Goal: Task Accomplishment & Management: Complete application form

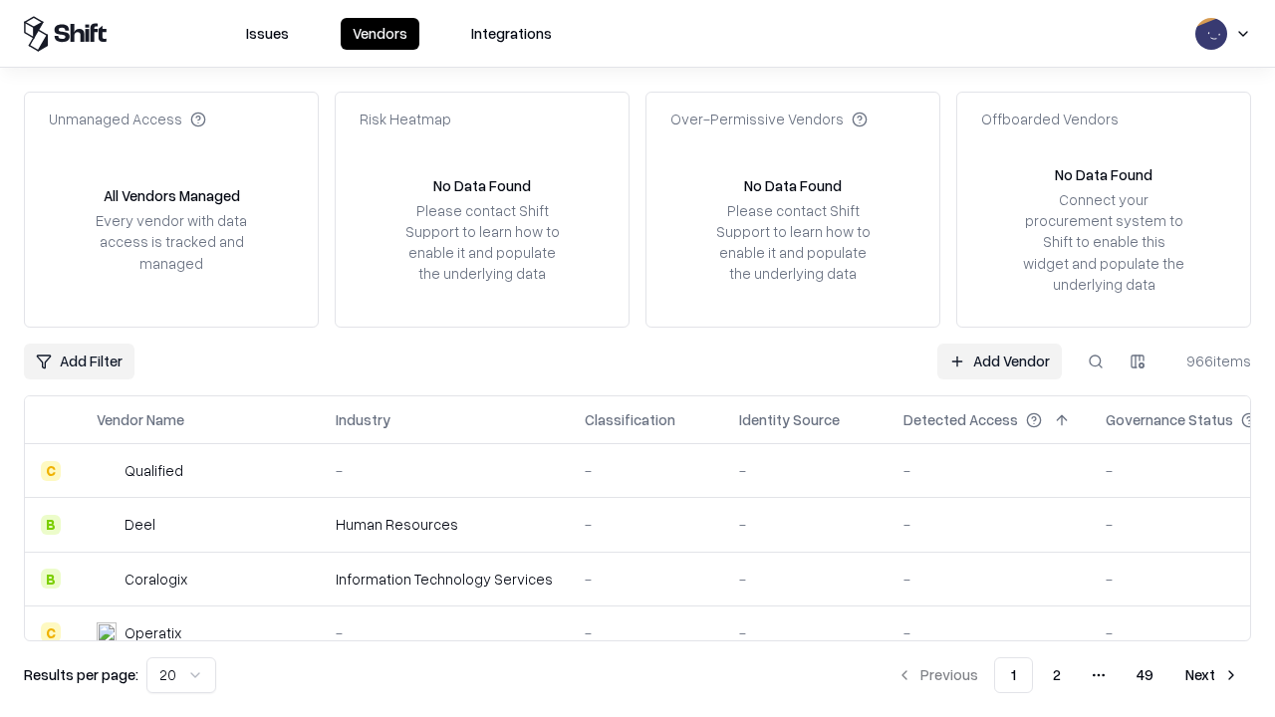
click at [999, 361] on link "Add Vendor" at bounding box center [999, 362] width 125 height 36
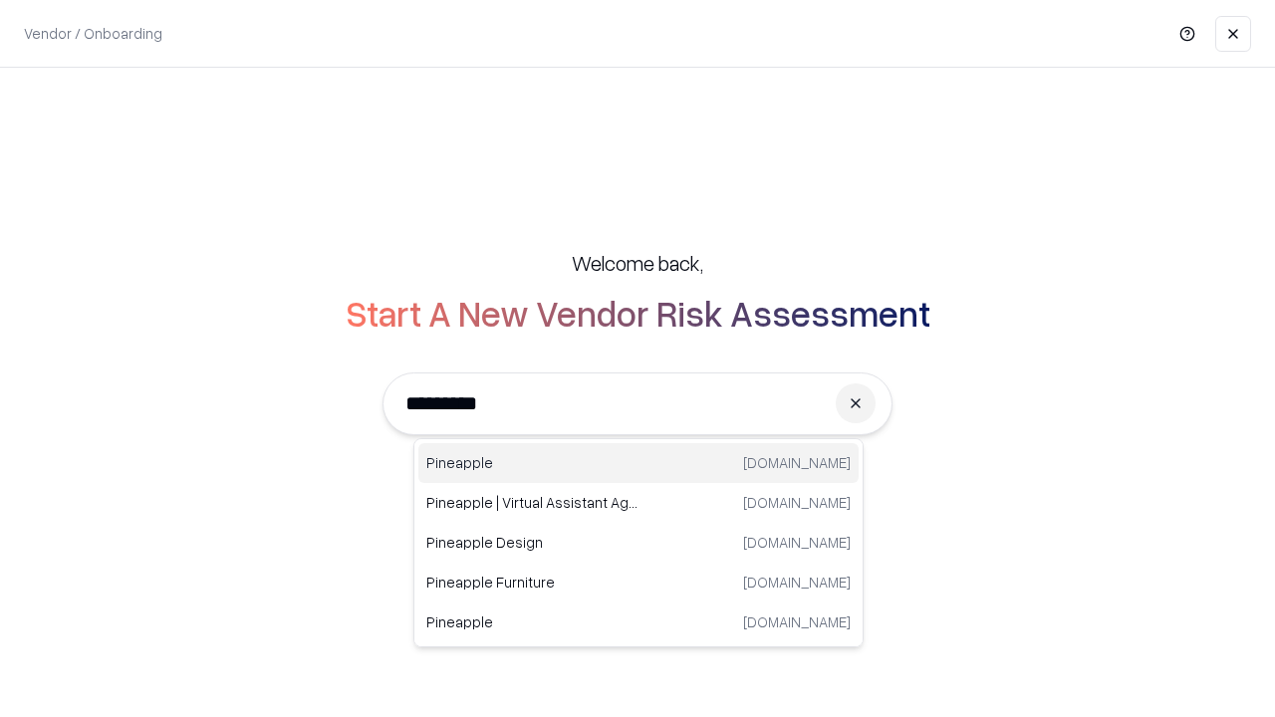
click at [638, 463] on div "Pineapple [DOMAIN_NAME]" at bounding box center [638, 463] width 440 height 40
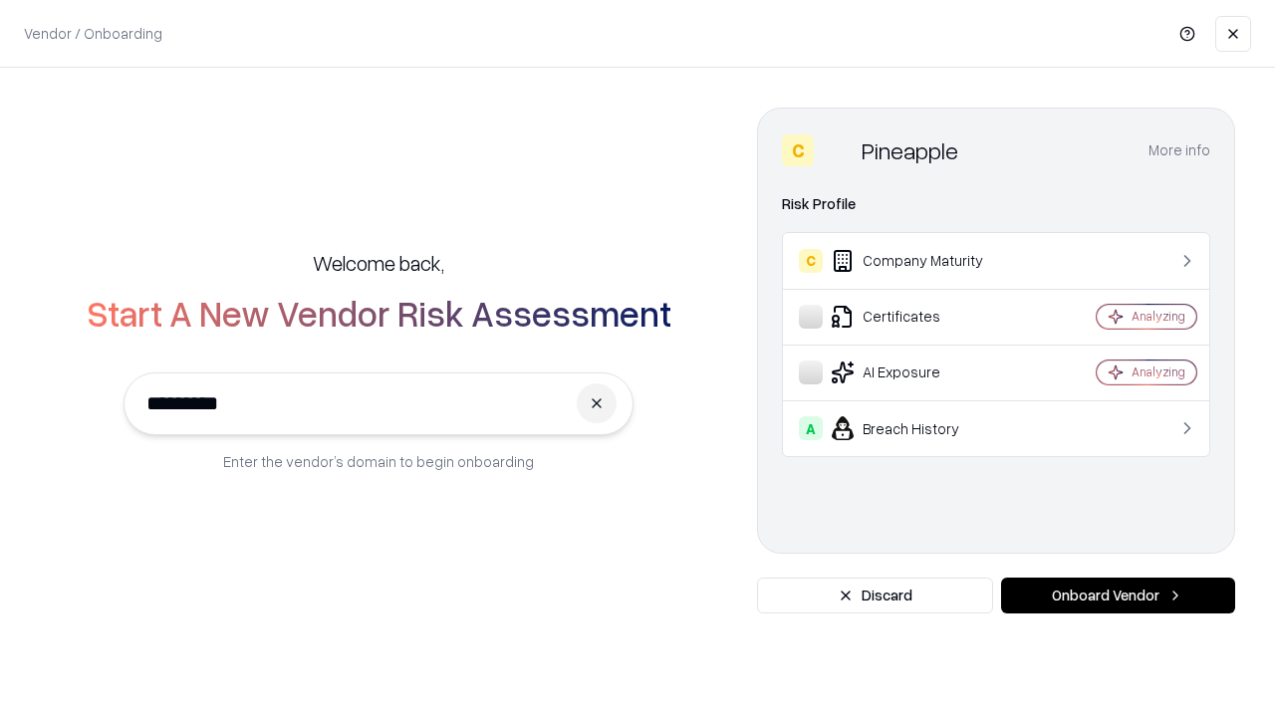
type input "*********"
click at [1118, 596] on button "Onboard Vendor" at bounding box center [1118, 596] width 234 height 36
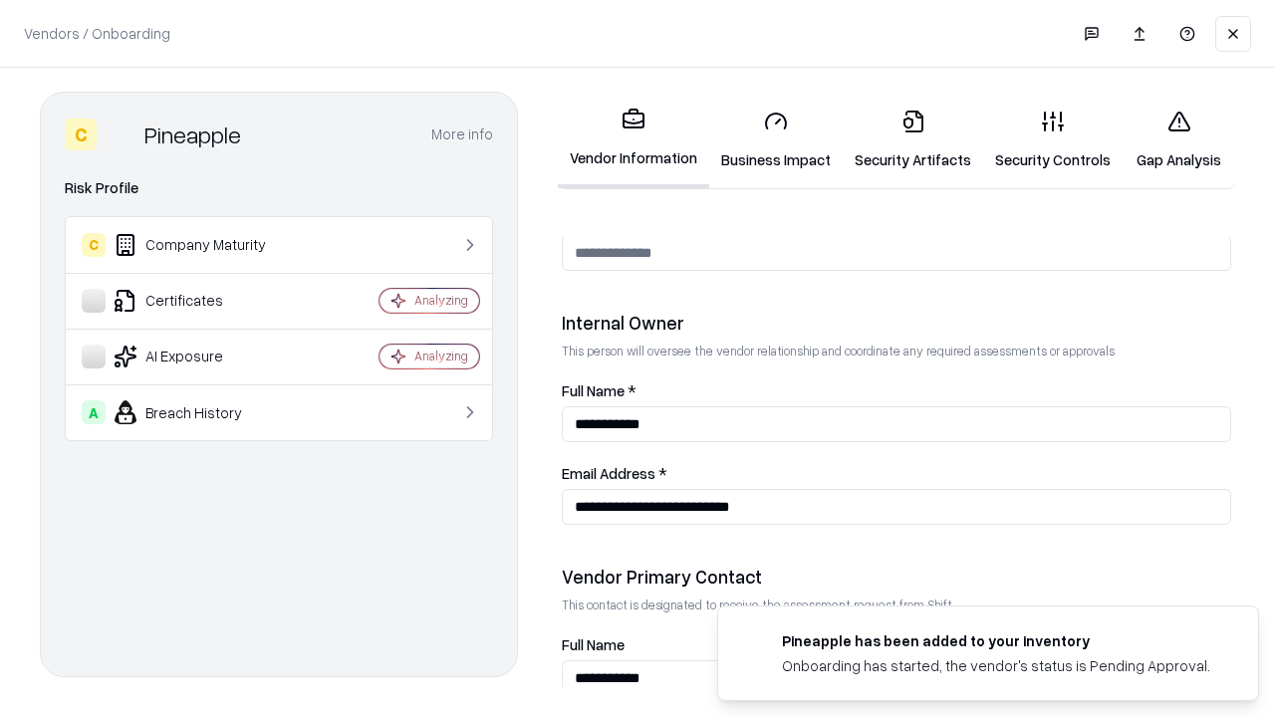
scroll to position [1032, 0]
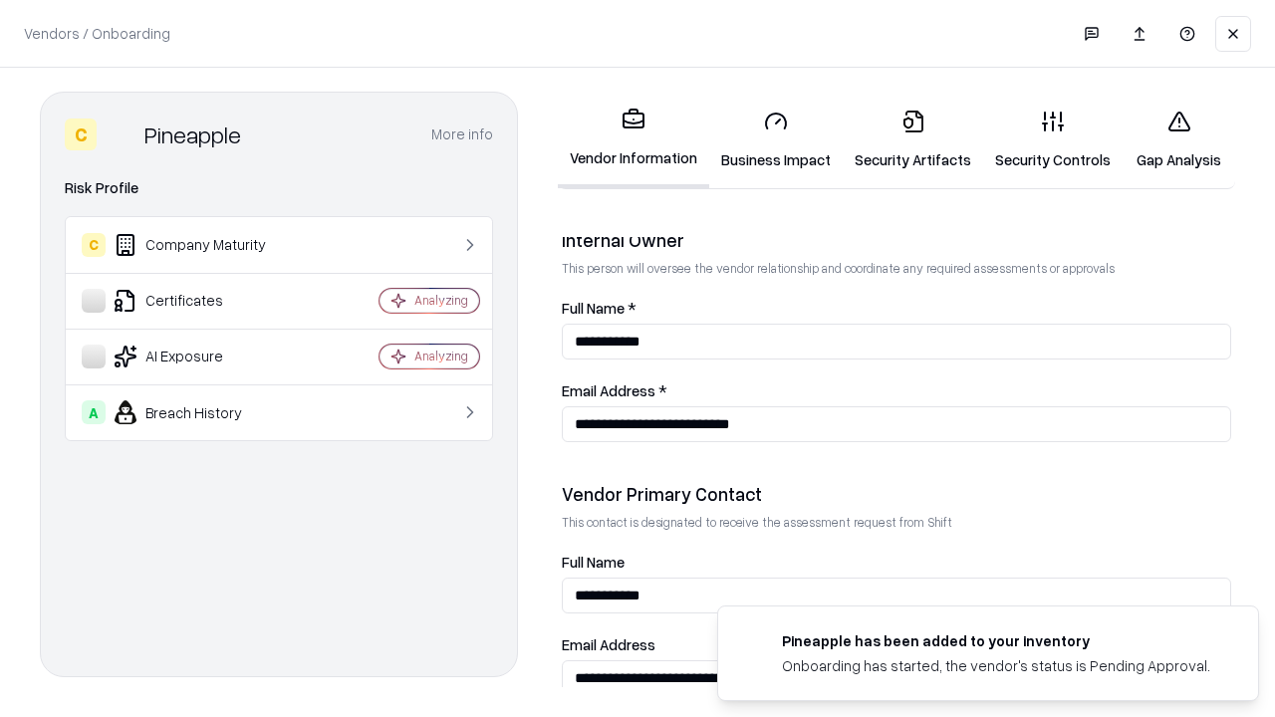
click at [776, 139] on link "Business Impact" at bounding box center [775, 140] width 133 height 93
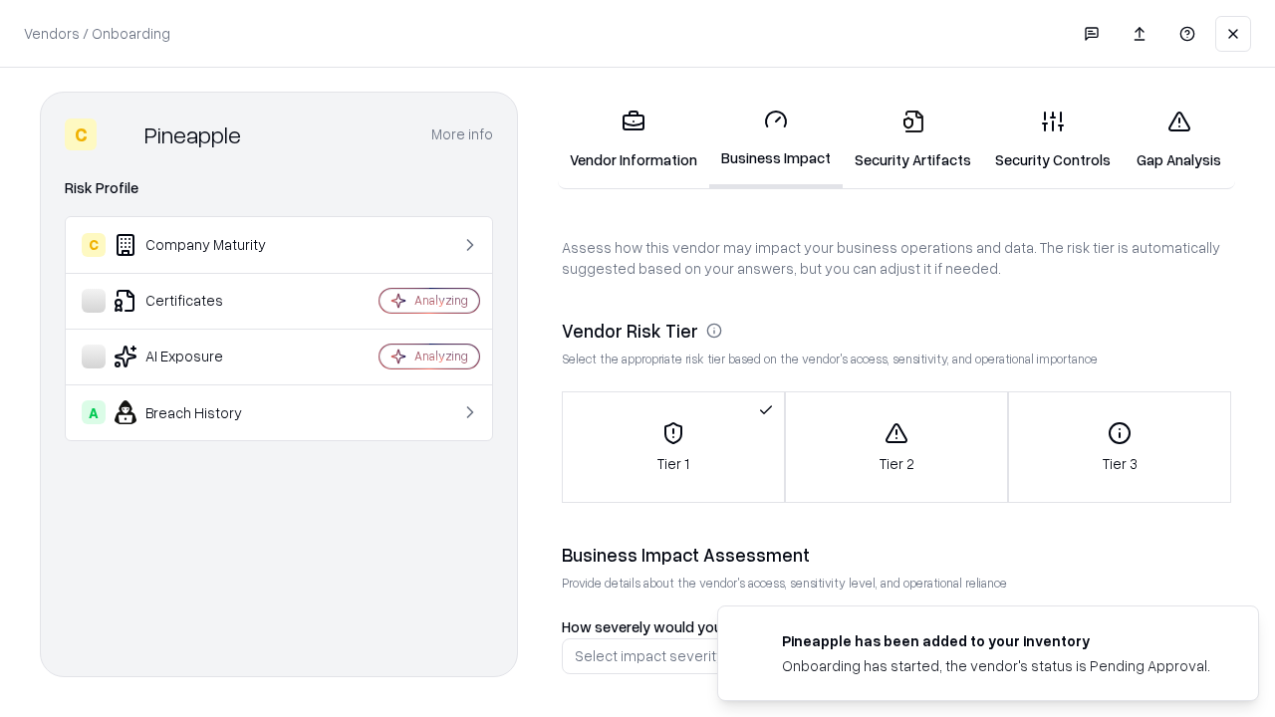
click at [1178, 139] on link "Gap Analysis" at bounding box center [1179, 140] width 113 height 93
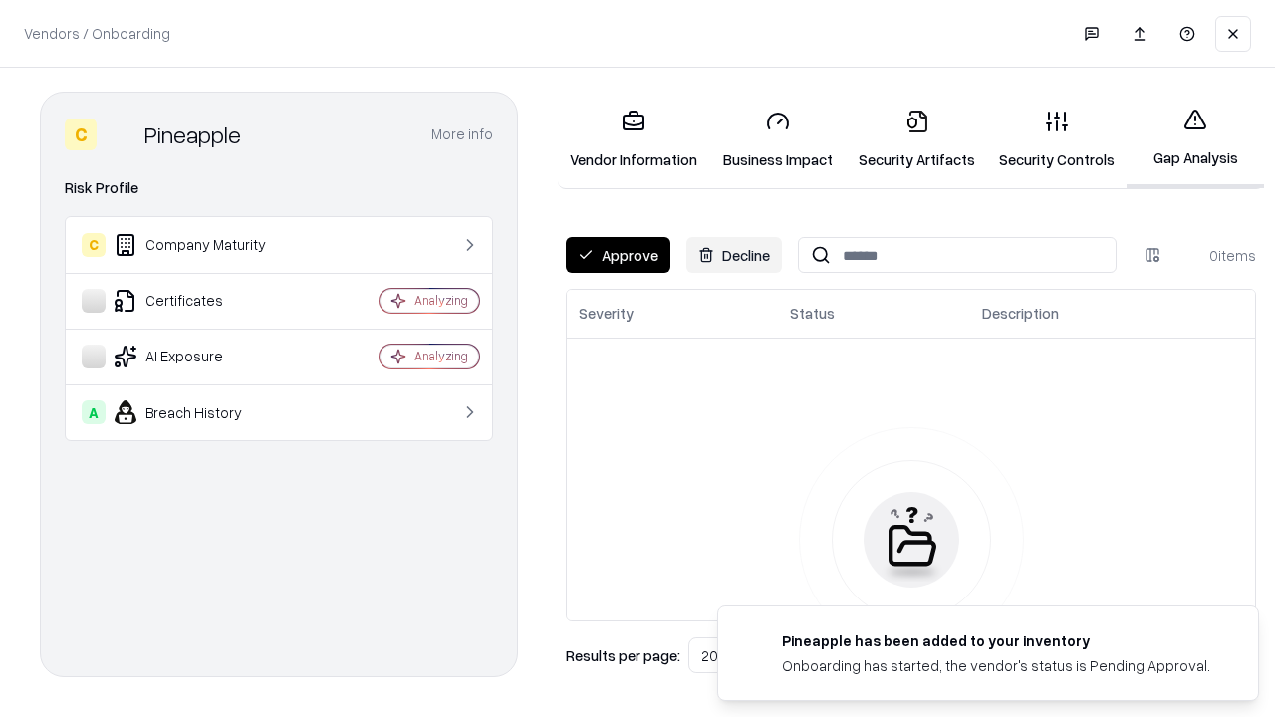
click at [618, 255] on button "Approve" at bounding box center [618, 255] width 105 height 36
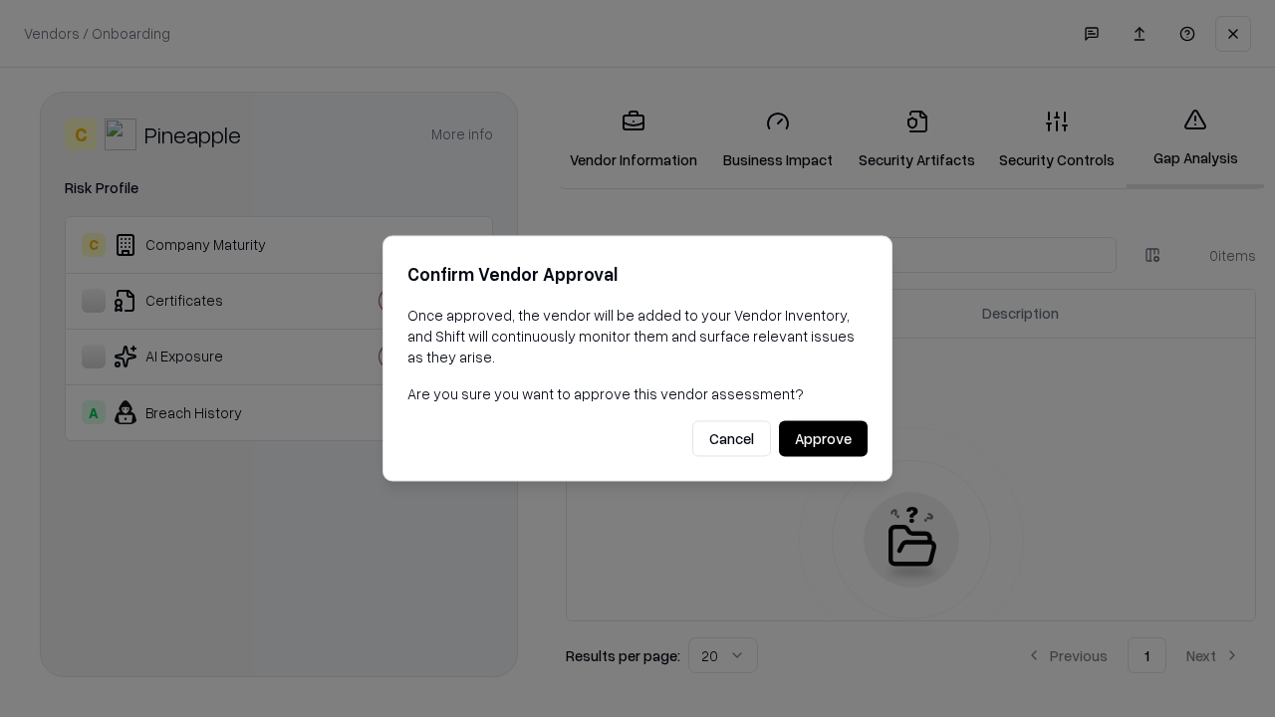
click at [823, 438] on button "Approve" at bounding box center [823, 439] width 89 height 36
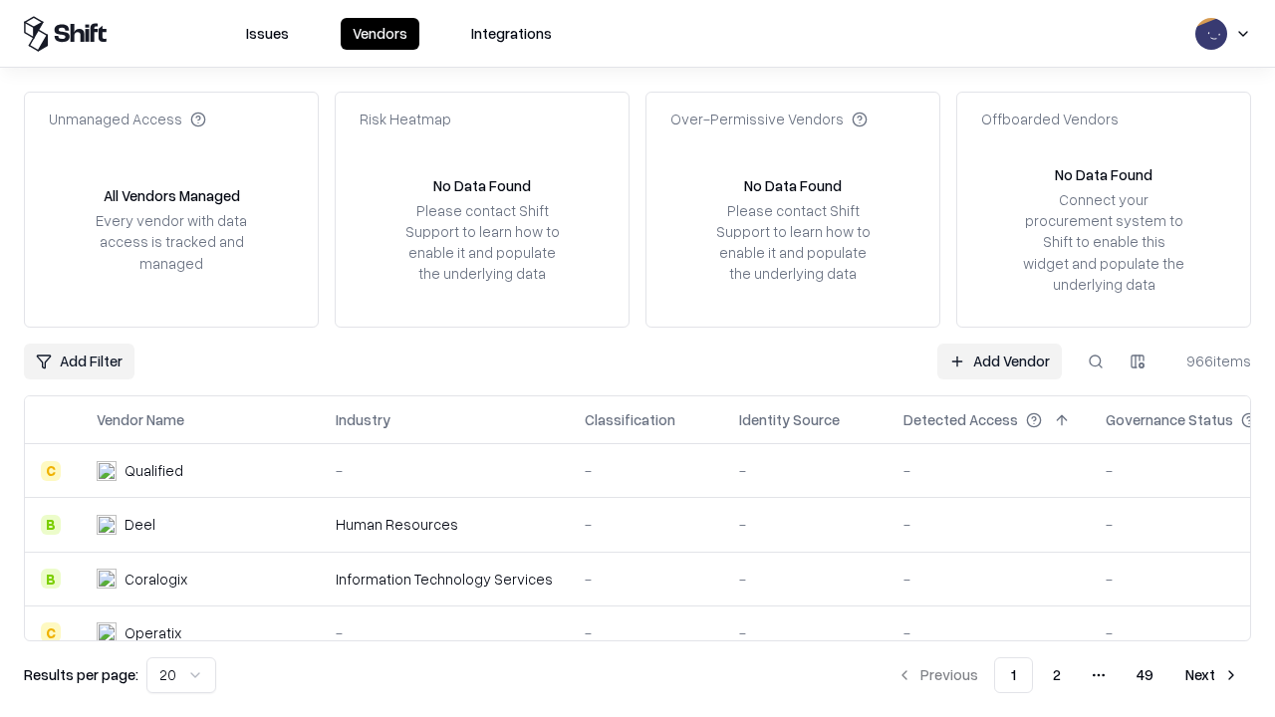
type input "*********"
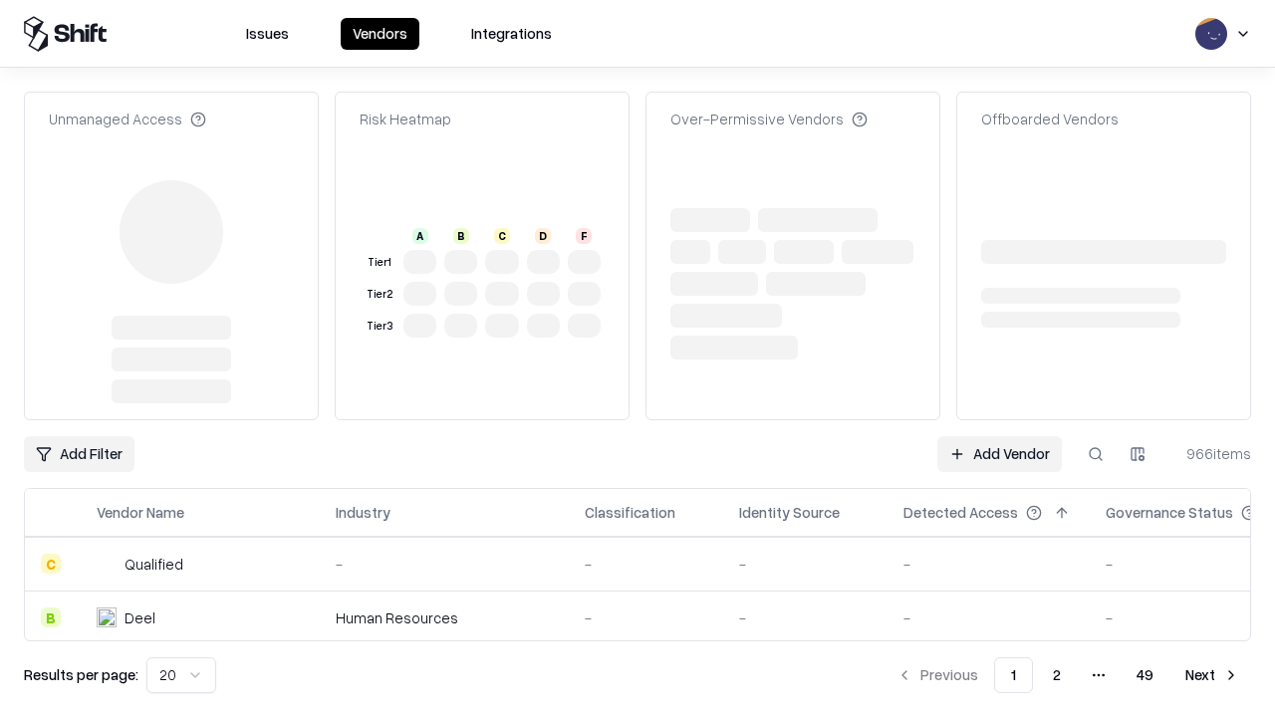
click at [999, 436] on link "Add Vendor" at bounding box center [999, 454] width 125 height 36
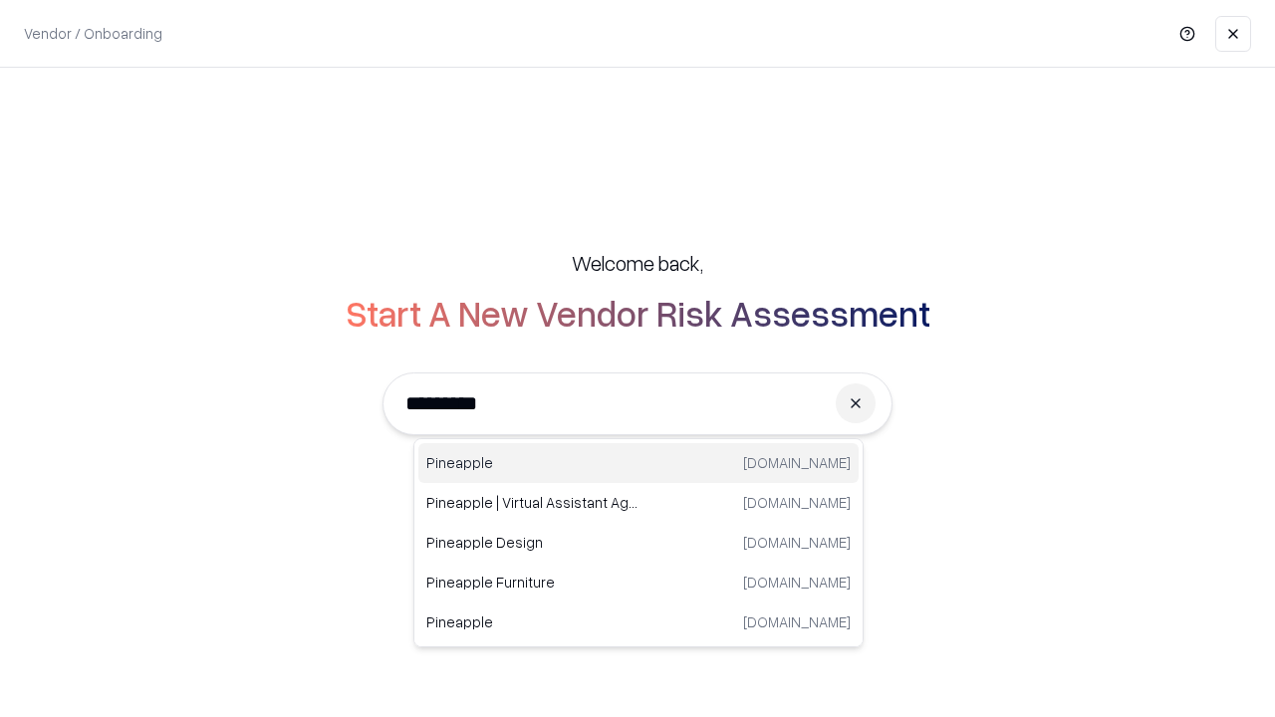
click at [638, 463] on div "Pineapple [DOMAIN_NAME]" at bounding box center [638, 463] width 440 height 40
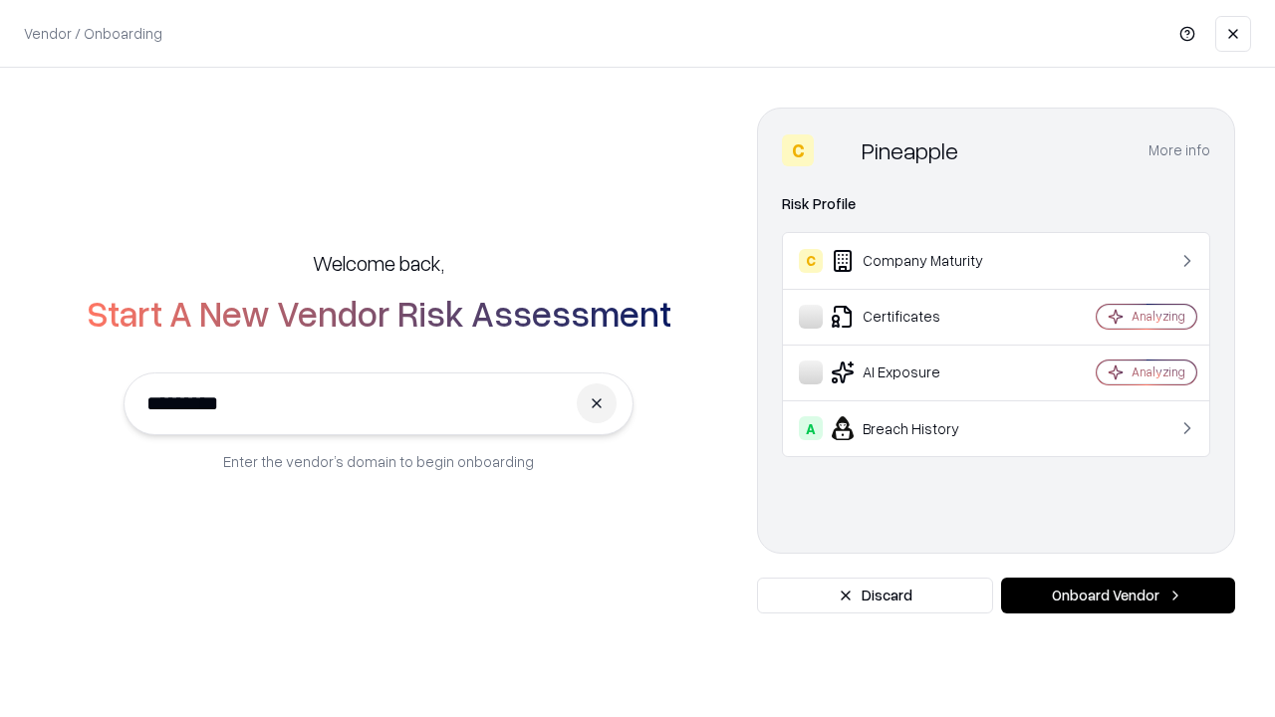
type input "*********"
click at [1118, 596] on button "Onboard Vendor" at bounding box center [1118, 596] width 234 height 36
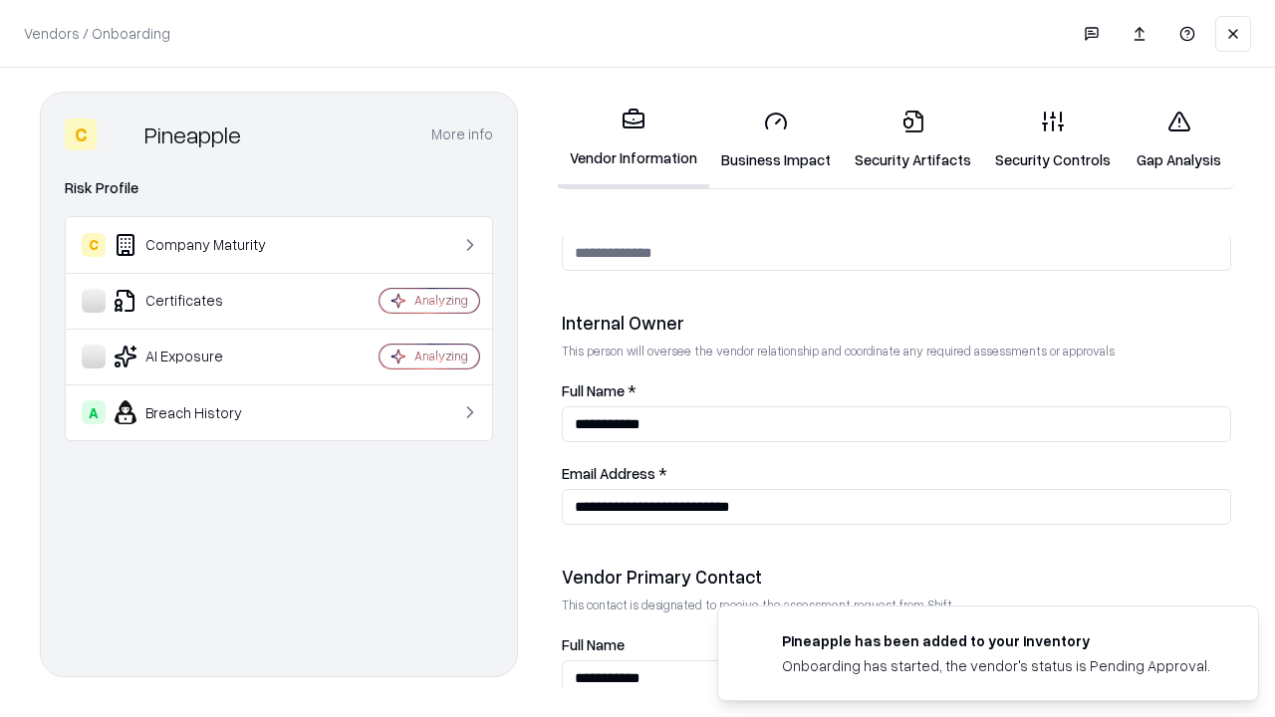
scroll to position [1032, 0]
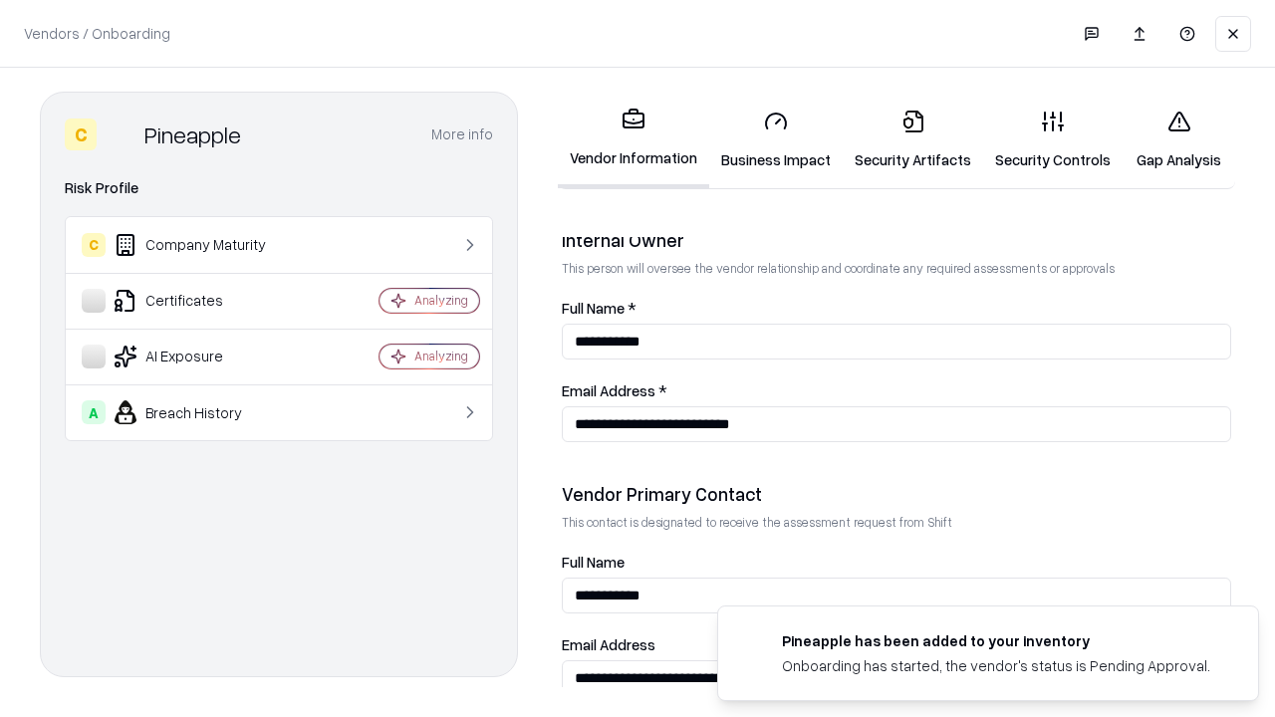
click at [1178, 139] on link "Gap Analysis" at bounding box center [1179, 140] width 113 height 93
